Goal: Task Accomplishment & Management: Manage account settings

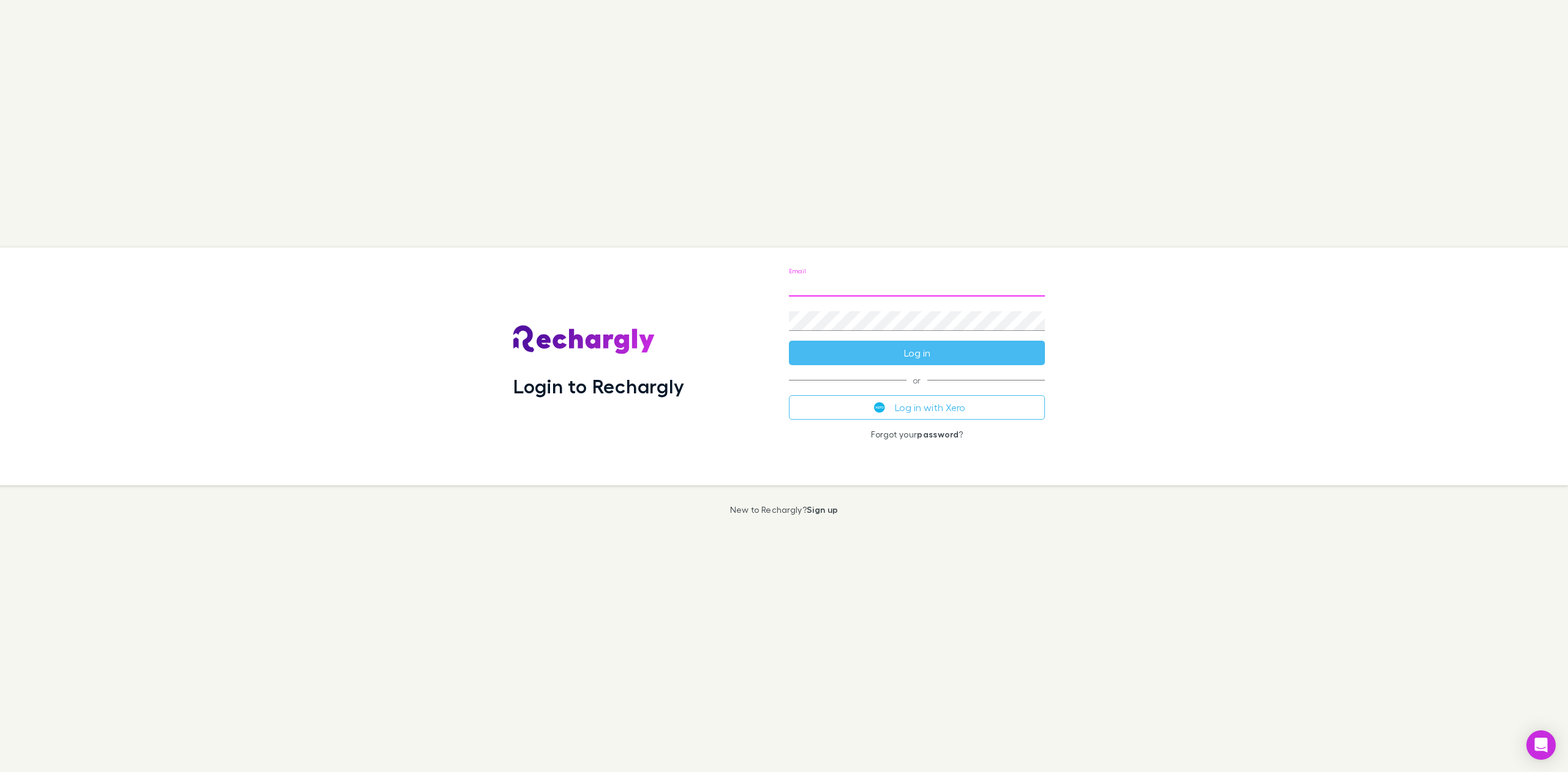
click at [864, 283] on input "Email" at bounding box center [916, 286] width 256 height 20
type input "**********"
click at [878, 353] on button "Log in" at bounding box center [916, 353] width 256 height 25
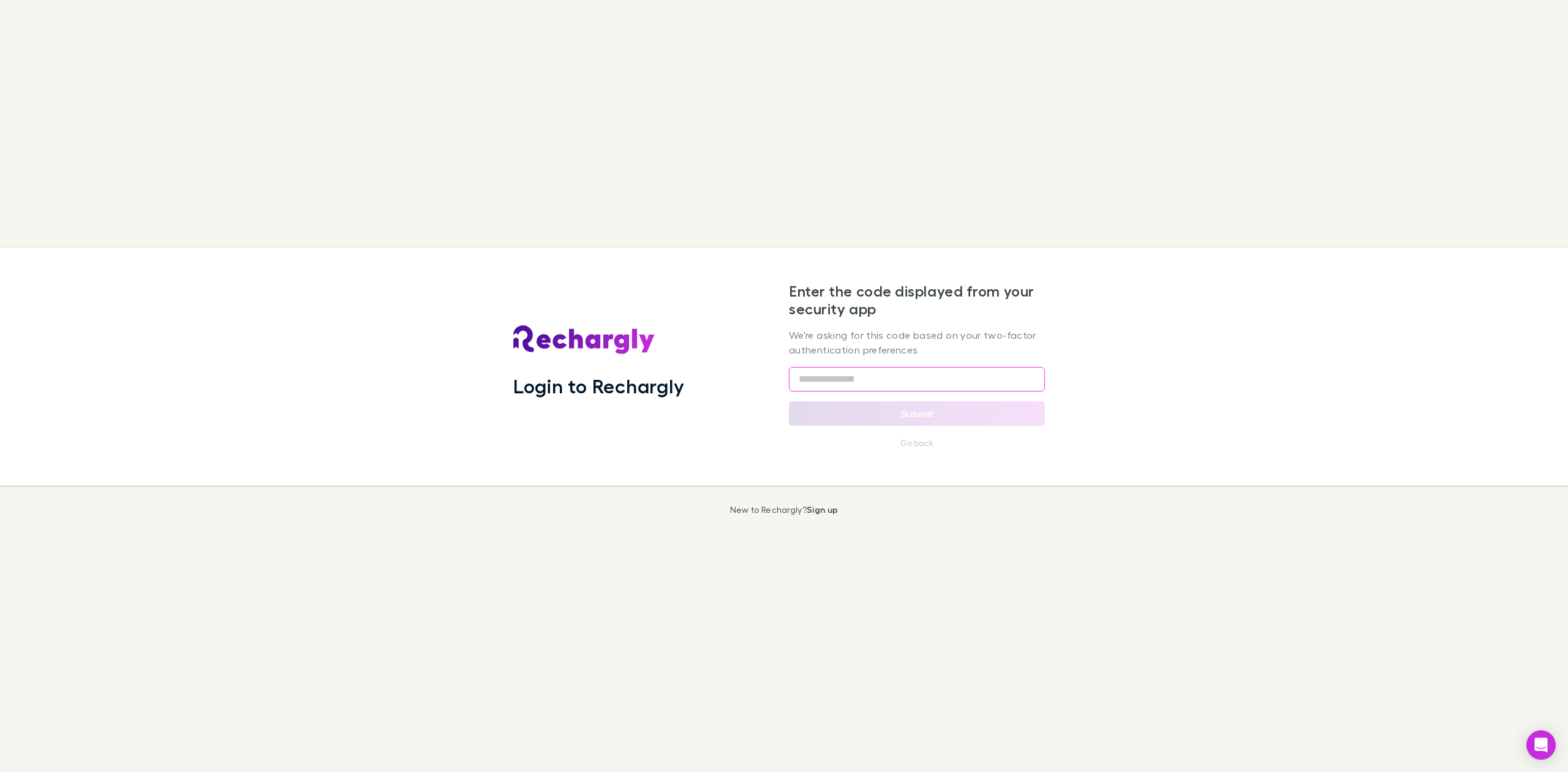
click at [803, 379] on input "text" at bounding box center [916, 379] width 256 height 25
type input "******"
click at [868, 409] on button "Submit" at bounding box center [916, 413] width 256 height 25
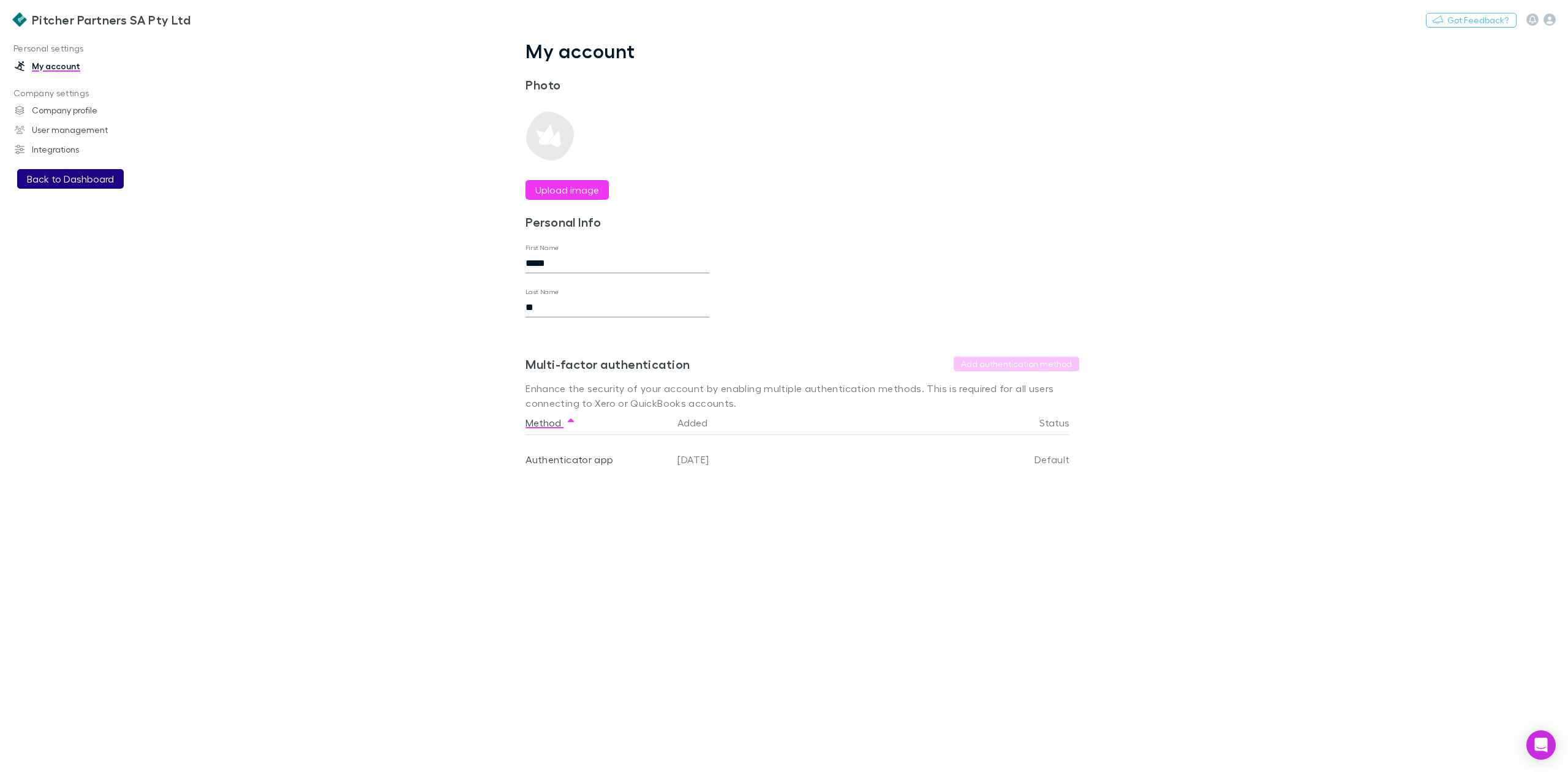
click at [68, 180] on button "Back to Dashboard" at bounding box center [70, 179] width 107 height 20
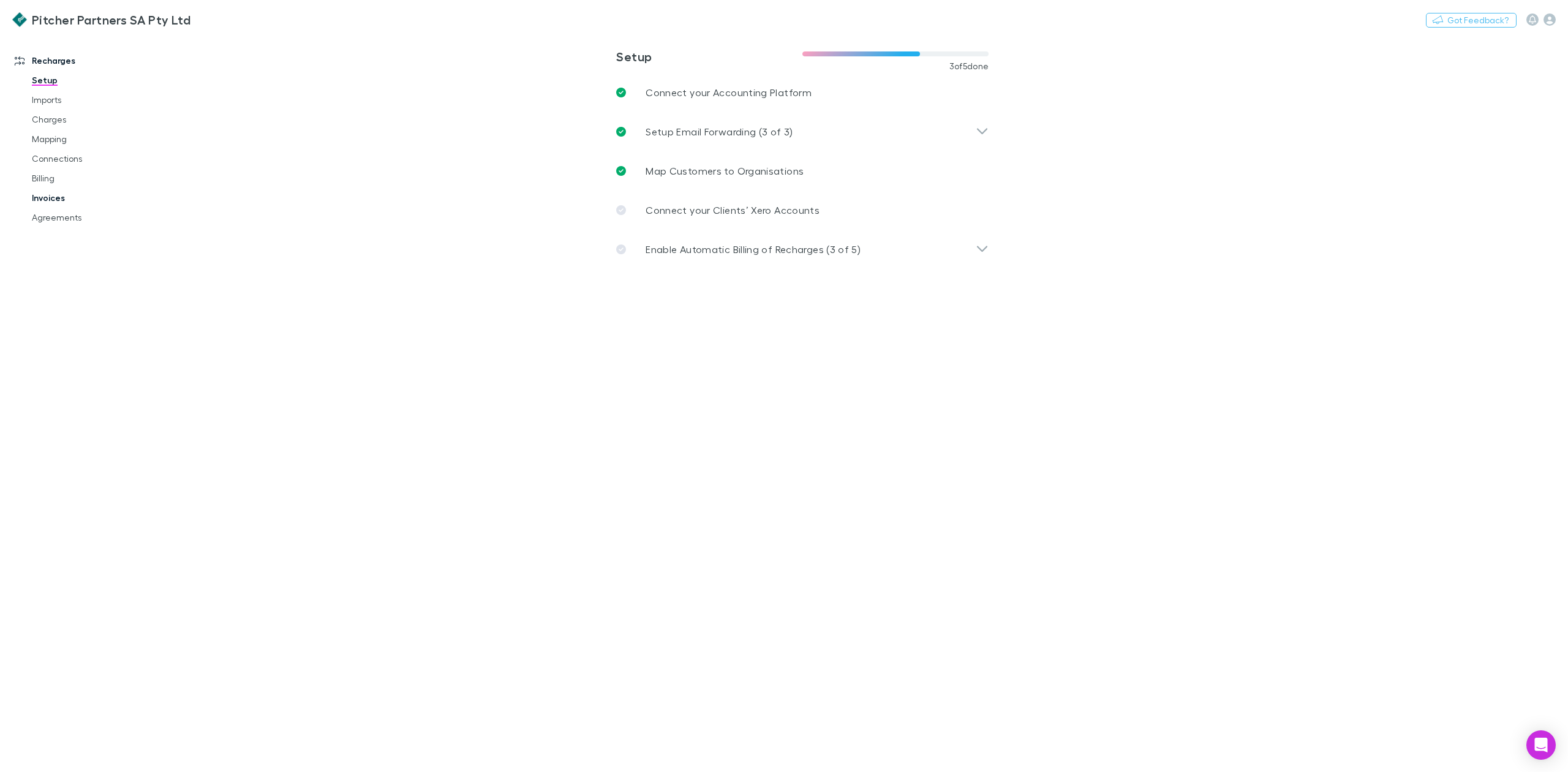
click at [53, 195] on link "Invoices" at bounding box center [97, 198] width 155 height 20
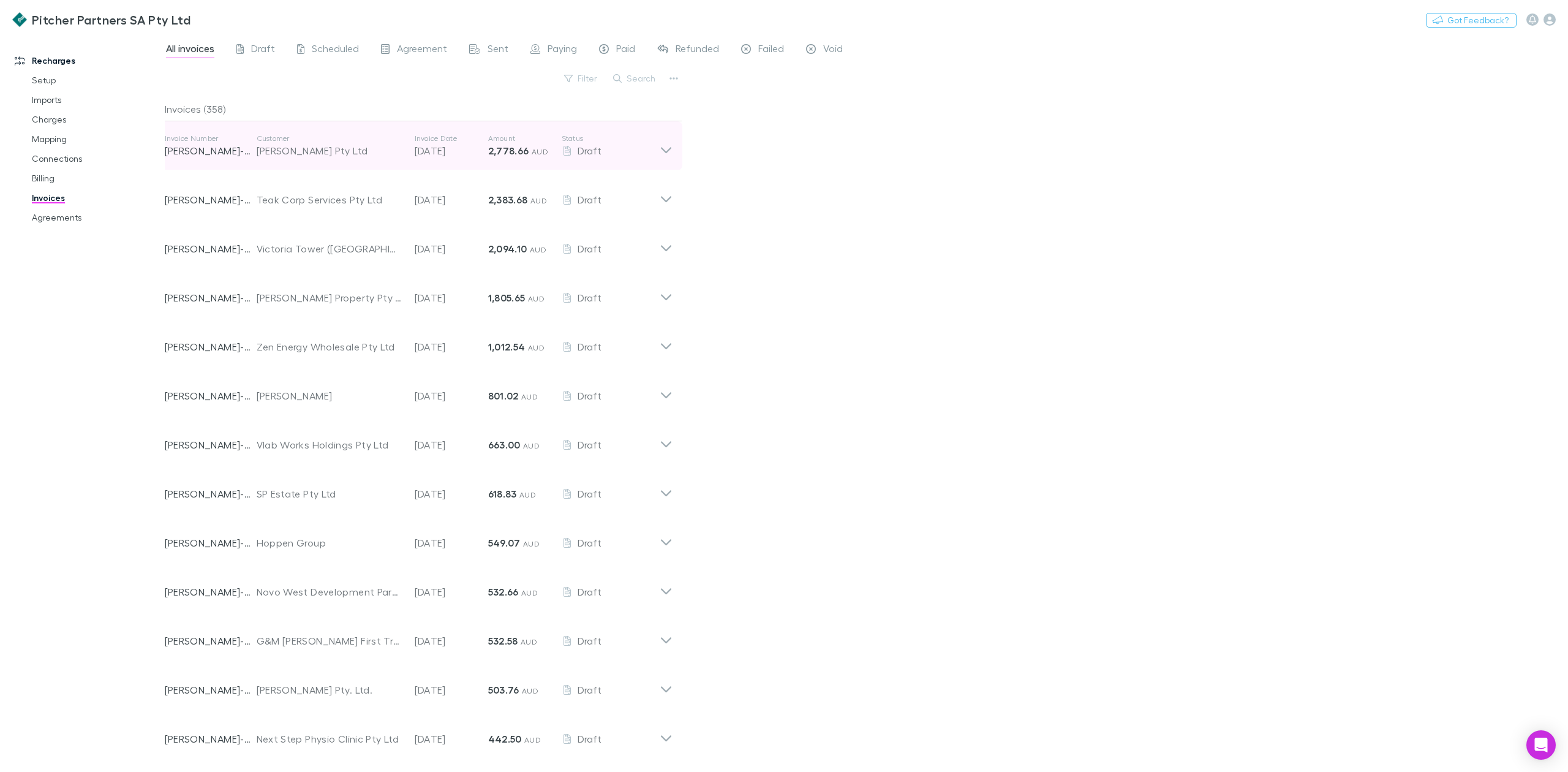
click at [504, 135] on p "Amount" at bounding box center [525, 138] width 74 height 10
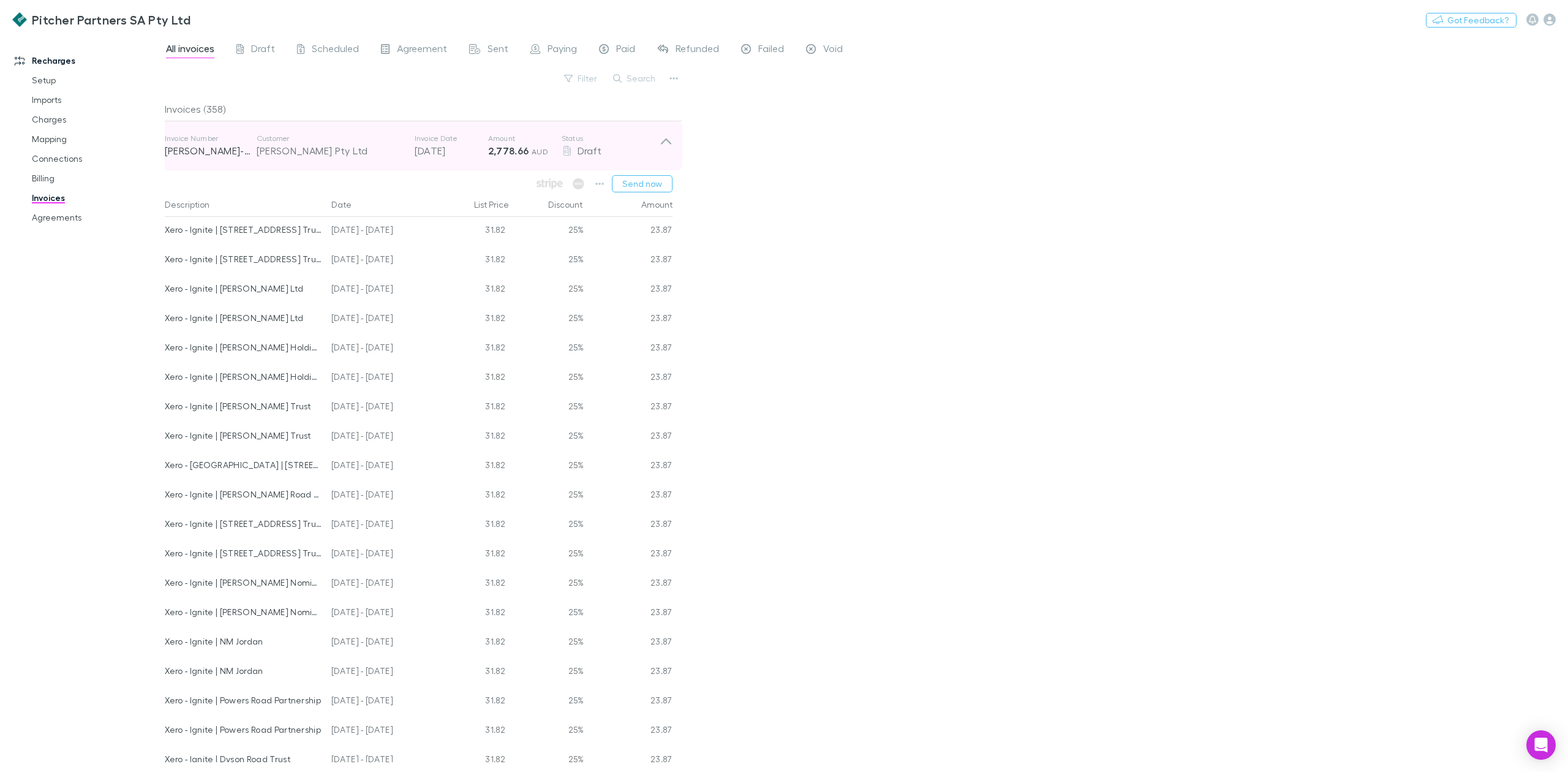
click at [505, 135] on p "Amount" at bounding box center [525, 138] width 74 height 10
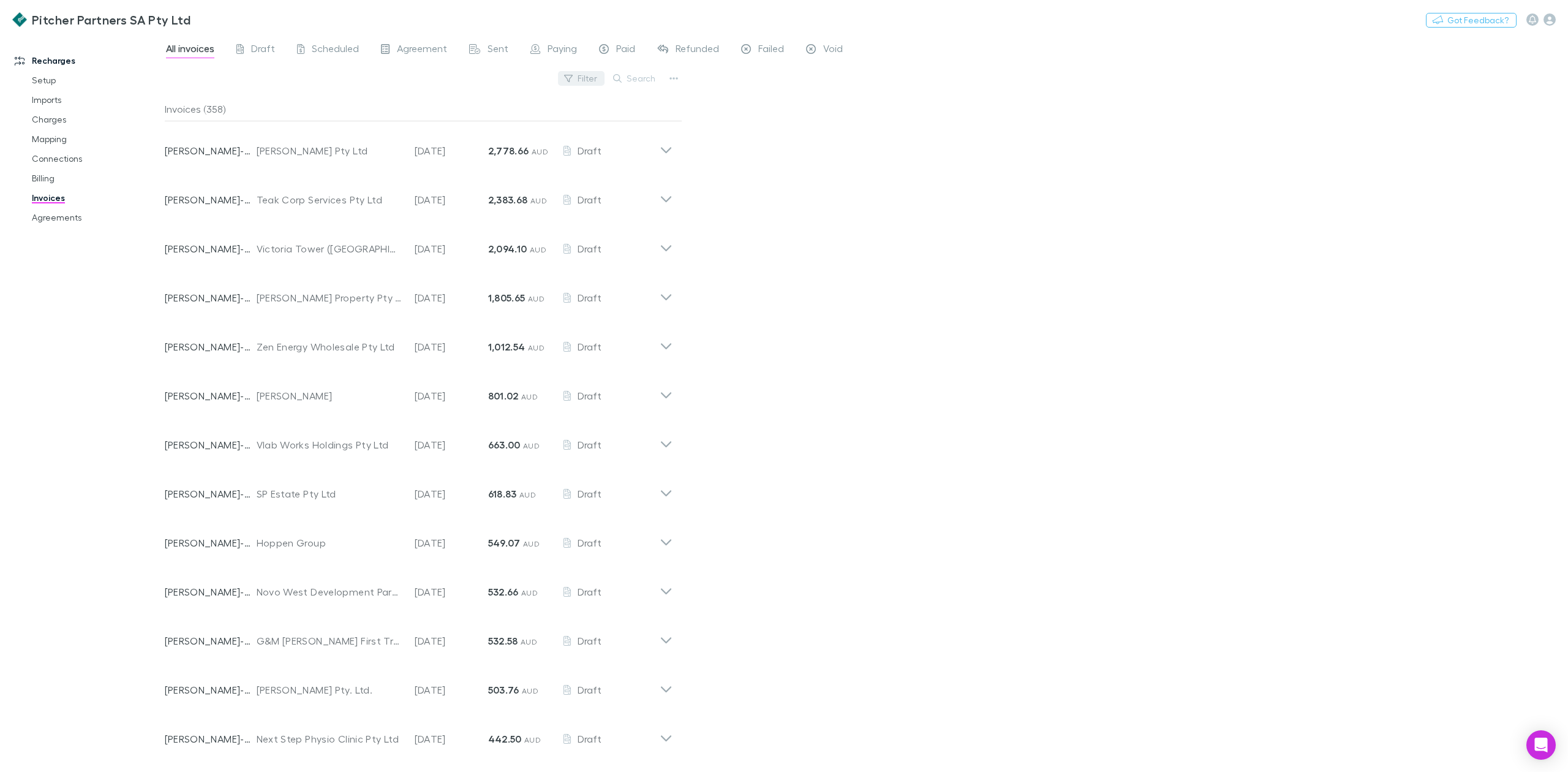
click at [588, 79] on button "Filter" at bounding box center [581, 78] width 47 height 15
click at [588, 79] on div at bounding box center [784, 386] width 1568 height 772
click at [674, 82] on icon "button" at bounding box center [674, 78] width 8 height 10
click at [304, 109] on div at bounding box center [784, 386] width 1568 height 772
click at [495, 137] on p "Amount" at bounding box center [525, 138] width 74 height 10
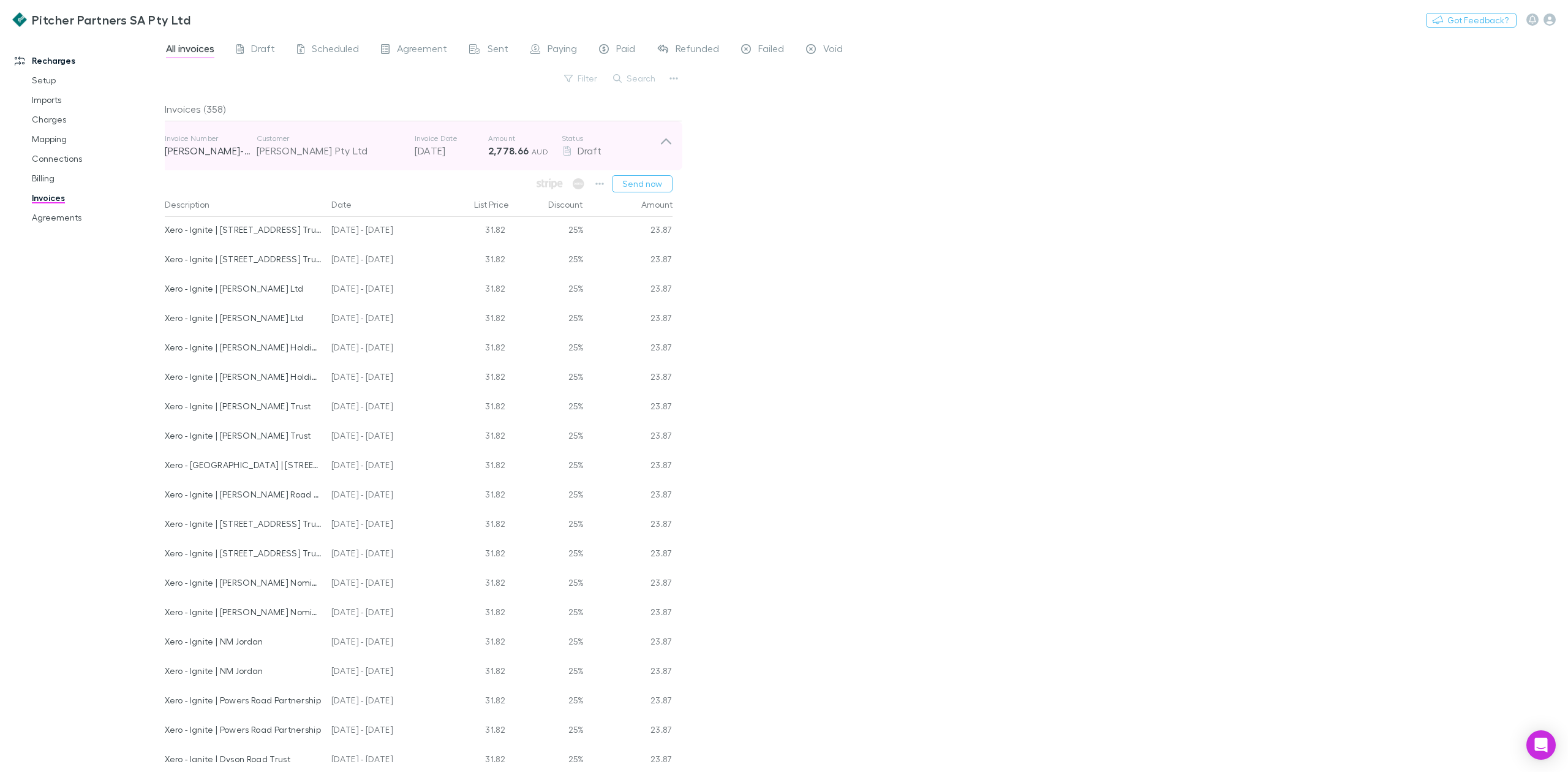
click at [495, 137] on p "Amount" at bounding box center [525, 138] width 74 height 10
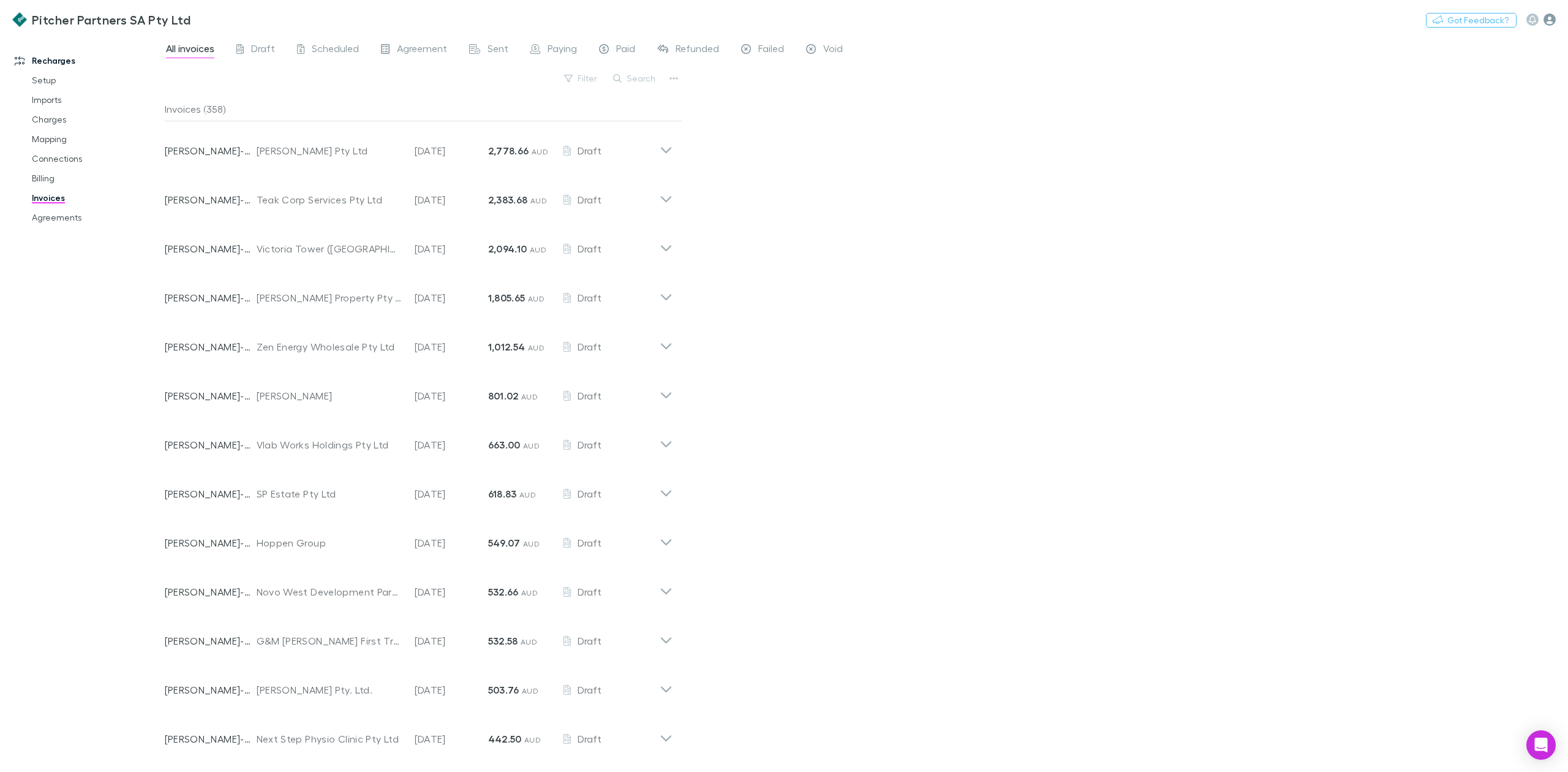
click at [1547, 21] on icon "button" at bounding box center [1550, 20] width 12 height 12
click at [1424, 314] on li "Logout" at bounding box center [1472, 305] width 169 height 22
